Goal: Information Seeking & Learning: Compare options

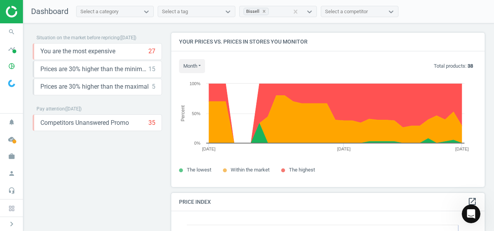
scroll to position [190, 319]
click at [261, 11] on icon at bounding box center [263, 11] width 5 height 5
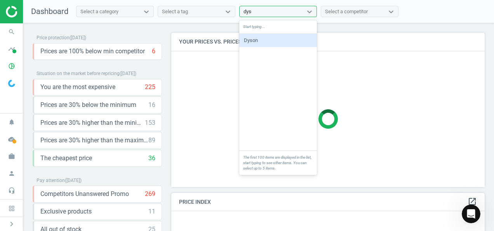
type input "dyson"
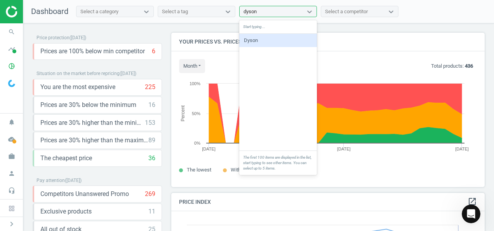
click at [258, 40] on div "Dyson" at bounding box center [278, 40] width 78 height 13
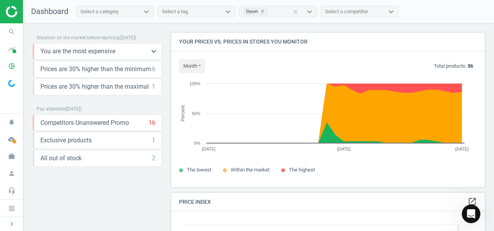
click at [112, 51] on span "You are the most expensive" at bounding box center [77, 51] width 75 height 9
click at [152, 49] on icon "keyboard_arrow_down" at bounding box center [153, 51] width 9 height 9
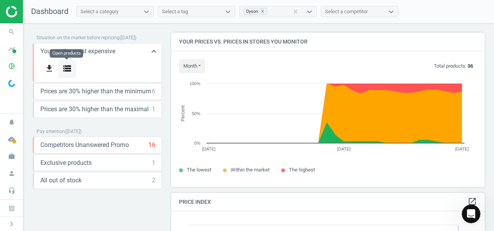
click at [64, 68] on icon "storage" at bounding box center [67, 68] width 9 height 9
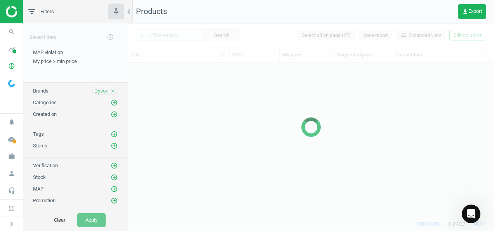
scroll to position [142, 360]
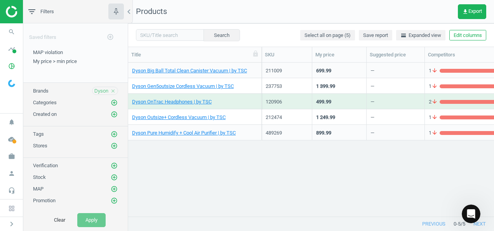
drag, startPoint x: 232, startPoint y: 54, endPoint x: 264, endPoint y: 56, distance: 32.7
click at [264, 56] on div at bounding box center [262, 54] width 8 height 15
click at [260, 199] on div "Dyson Big Ball Total Clean Canister Vacuum | by TSC 211009 699.99 — 1 arrow_dow…" at bounding box center [311, 137] width 366 height 148
click at [229, 156] on div "Dyson Big Ball Total Clean Canister Vacuum | by TSC 211009 699.99 — 1 arrow_dow…" at bounding box center [311, 137] width 366 height 148
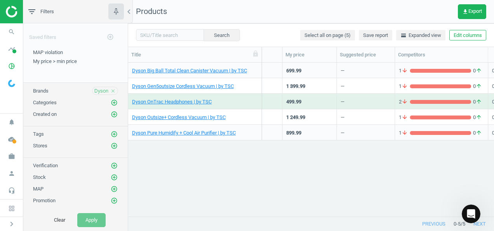
scroll to position [0, 30]
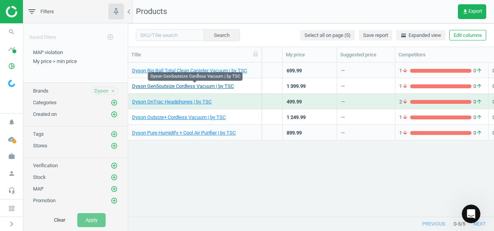
click at [207, 86] on link "Dyson Gen5outsize Cordless Vacuum | by TSC" at bounding box center [183, 86] width 102 height 7
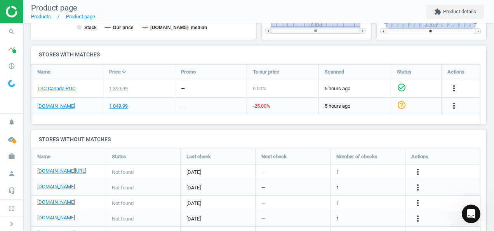
scroll to position [234, 0]
click at [52, 106] on link "[DOMAIN_NAME]" at bounding box center [56, 105] width 38 height 7
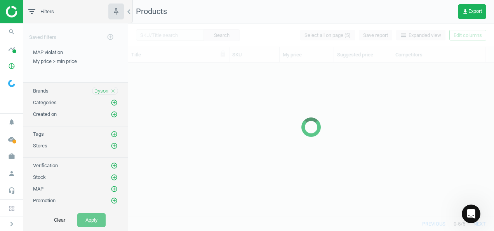
scroll to position [142, 360]
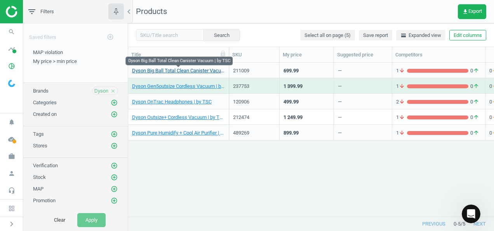
click at [207, 73] on link "Dyson Big Ball Total Clean Canister Vacuum | by TSC" at bounding box center [178, 70] width 93 height 7
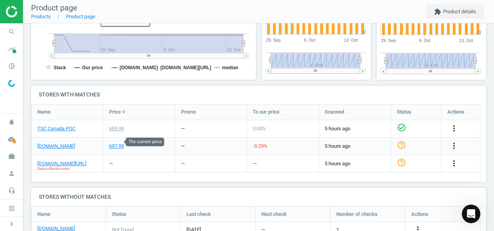
scroll to position [205, 0]
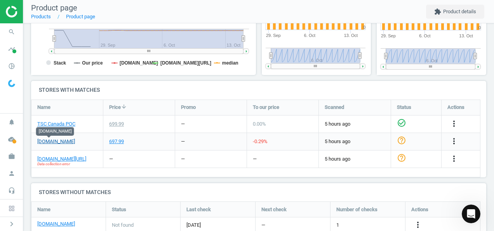
click at [56, 139] on link "[DOMAIN_NAME]" at bounding box center [56, 141] width 38 height 7
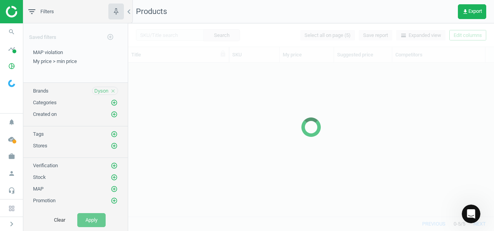
scroll to position [142, 360]
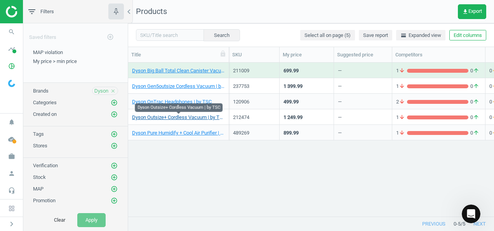
click at [185, 115] on link "Dyson Outsize+ Cordless Vacuum | by TSC" at bounding box center [178, 117] width 93 height 7
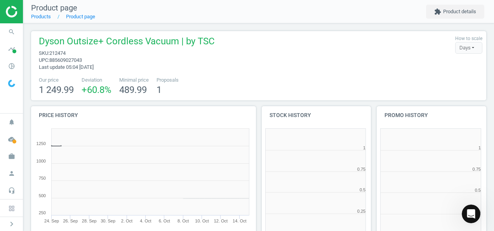
scroll to position [4, 4]
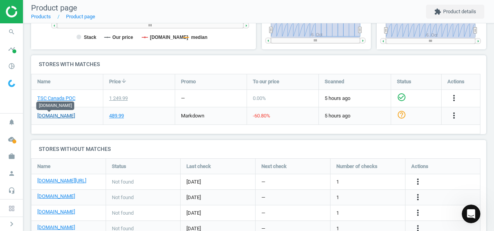
click at [47, 117] on link "[DOMAIN_NAME]" at bounding box center [56, 115] width 38 height 7
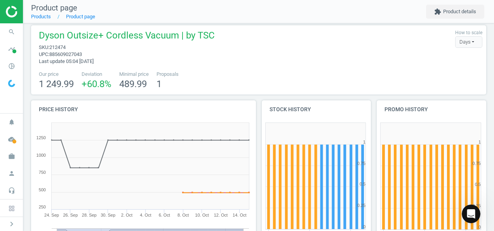
scroll to position [6, 0]
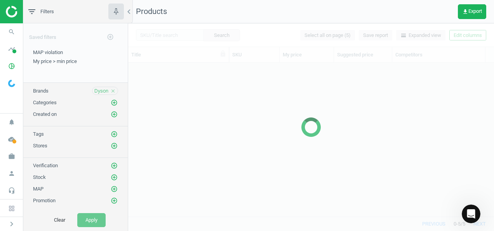
scroll to position [142, 360]
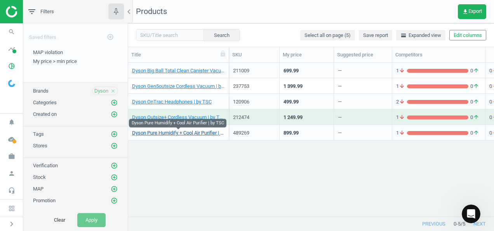
click at [208, 132] on link "Dyson Pure Humidify + Cool Air Purifier | by TSC" at bounding box center [178, 132] width 93 height 7
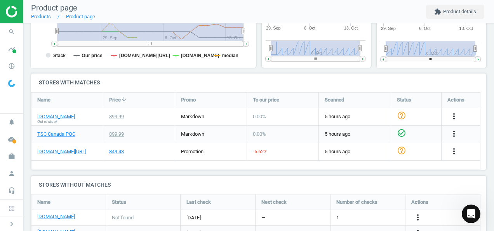
scroll to position [213, 0]
click at [71, 151] on link "[DOMAIN_NAME][URL]" at bounding box center [61, 151] width 49 height 7
click at [69, 152] on link "[DOMAIN_NAME][URL]" at bounding box center [61, 151] width 49 height 7
